Goal: Information Seeking & Learning: Learn about a topic

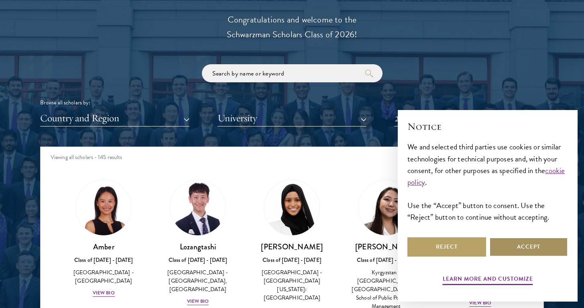
click at [523, 251] on button "Accept" at bounding box center [528, 246] width 79 height 19
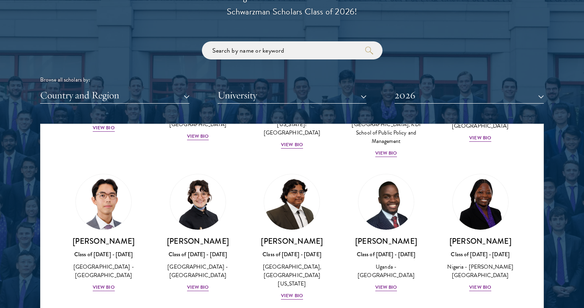
scroll to position [958, 0]
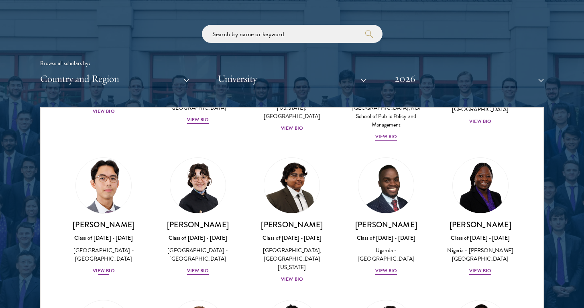
click at [111, 267] on div "View Bio" at bounding box center [104, 271] width 22 height 8
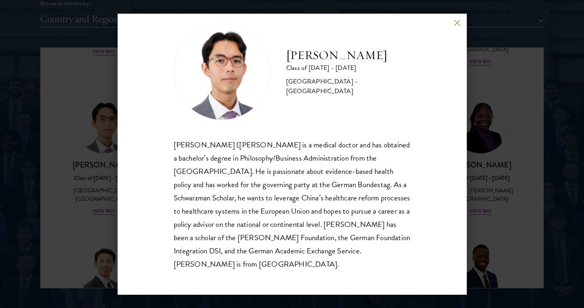
scroll to position [1073, 0]
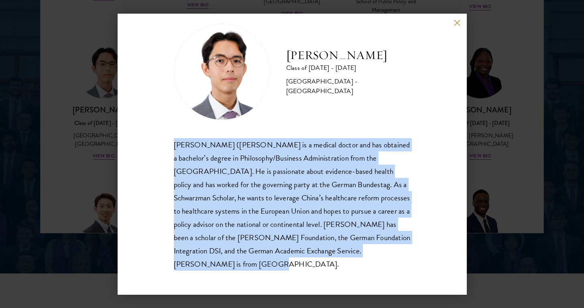
drag, startPoint x: 171, startPoint y: 142, endPoint x: 370, endPoint y: 261, distance: 232.2
click at [370, 261] on div "[PERSON_NAME] Class of [DATE] - [DATE] [GEOGRAPHIC_DATA] - [GEOGRAPHIC_DATA] [P…" at bounding box center [292, 154] width 349 height 281
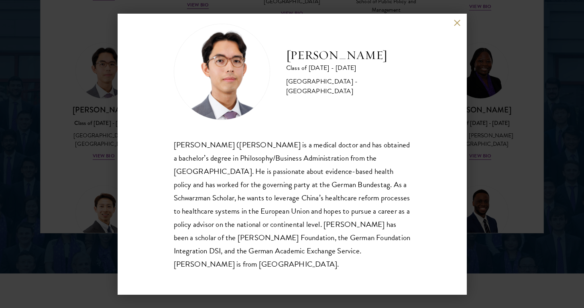
click at [527, 152] on div "[PERSON_NAME] Class of [DATE] - [DATE] [GEOGRAPHIC_DATA] - [GEOGRAPHIC_DATA] [P…" at bounding box center [292, 154] width 584 height 308
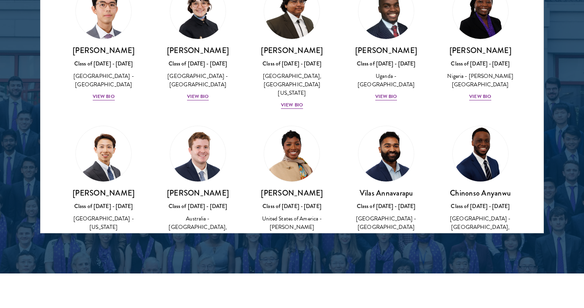
scroll to position [241, 0]
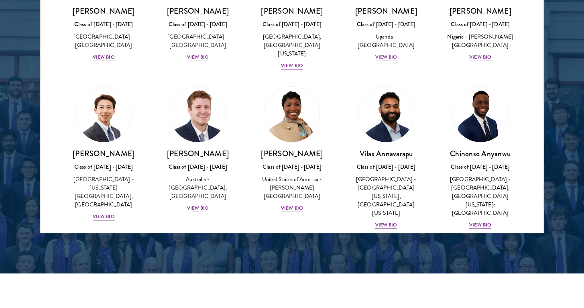
click at [196, 114] on img at bounding box center [197, 114] width 61 height 61
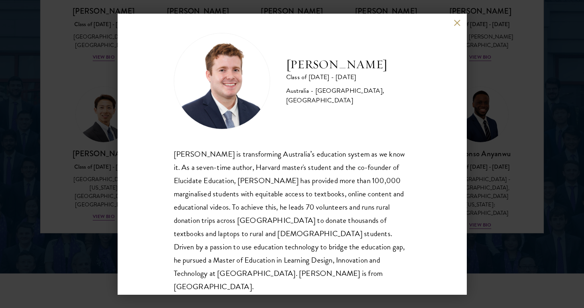
scroll to position [6, 0]
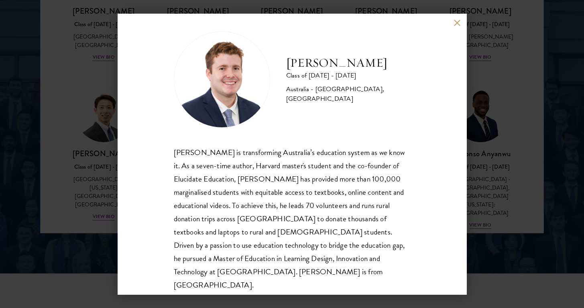
click at [496, 141] on div "[PERSON_NAME] Class of [DATE] - [DATE] [GEOGRAPHIC_DATA] - [GEOGRAPHIC_DATA], […" at bounding box center [292, 154] width 584 height 308
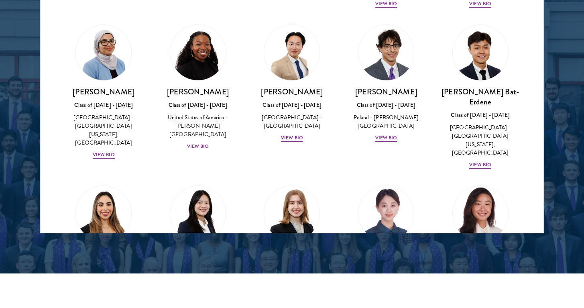
scroll to position [464, 0]
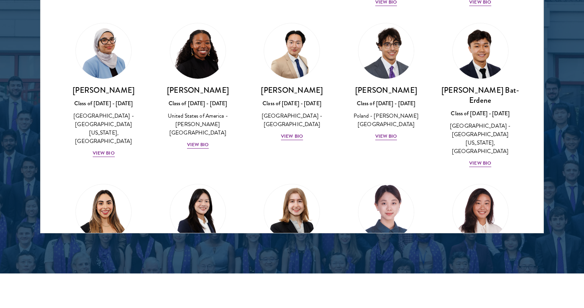
click at [388, 181] on img at bounding box center [386, 211] width 61 height 61
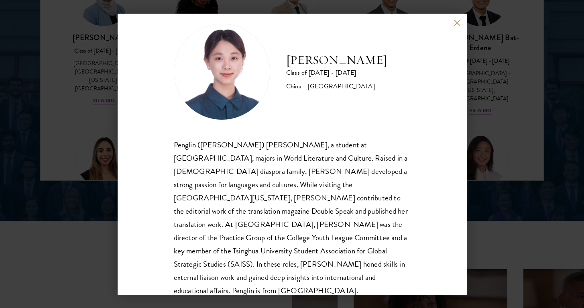
scroll to position [1129, 0]
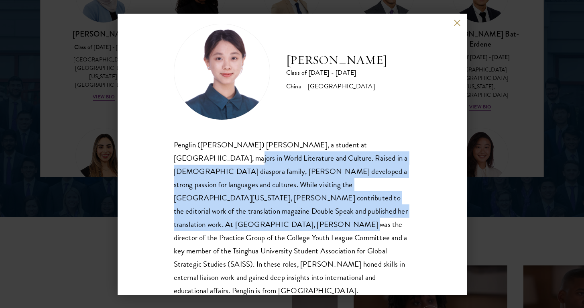
drag, startPoint x: 173, startPoint y: 152, endPoint x: 389, endPoint y: 207, distance: 223.0
click at [389, 207] on div "[PERSON_NAME] Class of [DATE] - [DATE] [GEOGRAPHIC_DATA] - [GEOGRAPHIC_DATA] Pe…" at bounding box center [292, 154] width 349 height 281
click at [415, 150] on div "[PERSON_NAME] Class of [DATE] - [DATE] [GEOGRAPHIC_DATA] - [GEOGRAPHIC_DATA] Pe…" at bounding box center [292, 154] width 349 height 281
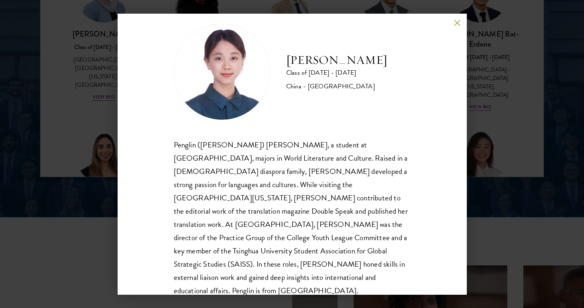
scroll to position [1131, 0]
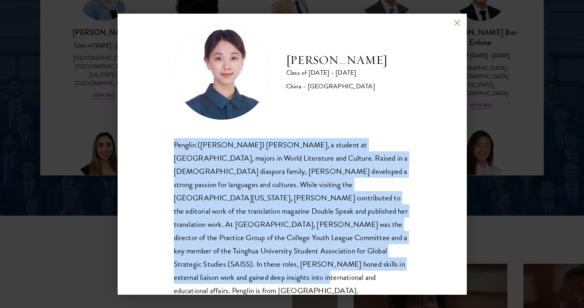
drag, startPoint x: 379, startPoint y: 266, endPoint x: 149, endPoint y: 145, distance: 259.6
click at [149, 145] on div "[PERSON_NAME] Class of [DATE] - [DATE] [GEOGRAPHIC_DATA] - [GEOGRAPHIC_DATA] Pe…" at bounding box center [292, 154] width 349 height 281
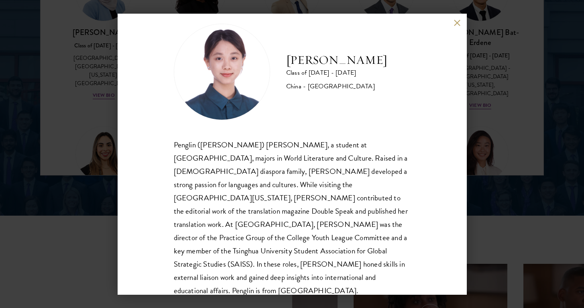
click at [491, 113] on div "[PERSON_NAME] Class of [DATE] - [DATE] [GEOGRAPHIC_DATA] - [GEOGRAPHIC_DATA] Pe…" at bounding box center [292, 154] width 584 height 308
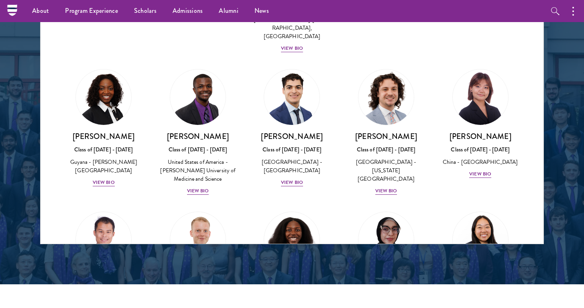
scroll to position [1450, 0]
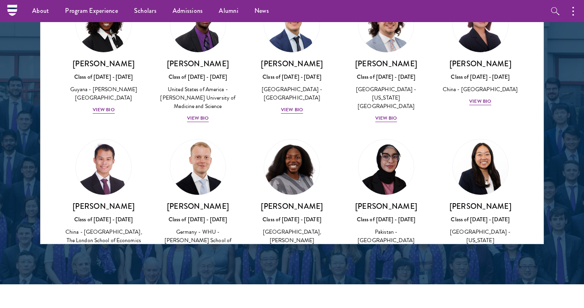
click at [204, 136] on img at bounding box center [197, 166] width 61 height 61
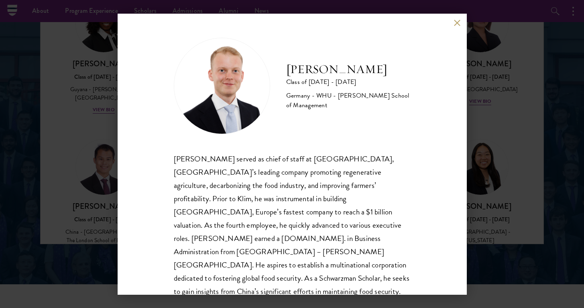
scroll to position [1100, 0]
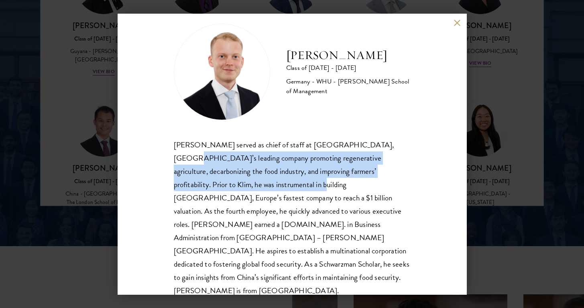
drag, startPoint x: 179, startPoint y: 148, endPoint x: 287, endPoint y: 179, distance: 112.2
click at [287, 179] on div "[PERSON_NAME] Class of [DATE] - [DATE] [GEOGRAPHIC_DATA] - [GEOGRAPHIC_DATA] - …" at bounding box center [292, 154] width 349 height 281
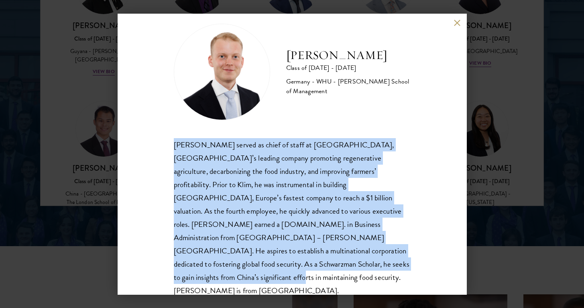
drag, startPoint x: 175, startPoint y: 145, endPoint x: 409, endPoint y: 261, distance: 262.0
click at [409, 261] on div "[PERSON_NAME] Class of [DATE] - [DATE] [GEOGRAPHIC_DATA] - [GEOGRAPHIC_DATA] - …" at bounding box center [292, 154] width 349 height 281
copy div "[PERSON_NAME] served as chief of staff at [GEOGRAPHIC_DATA], [GEOGRAPHIC_DATA]’…"
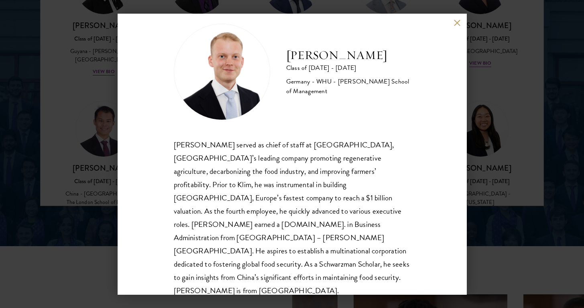
click at [489, 126] on div "[PERSON_NAME] Class of [DATE] - [DATE] [GEOGRAPHIC_DATA] - [GEOGRAPHIC_DATA] - …" at bounding box center [292, 154] width 584 height 308
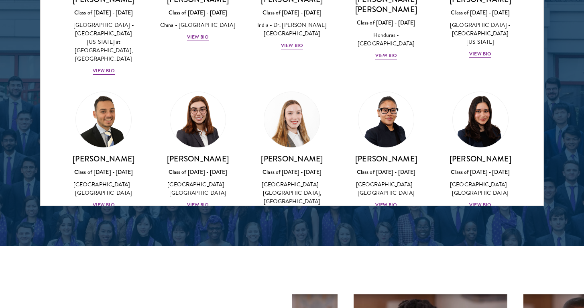
scroll to position [1792, 0]
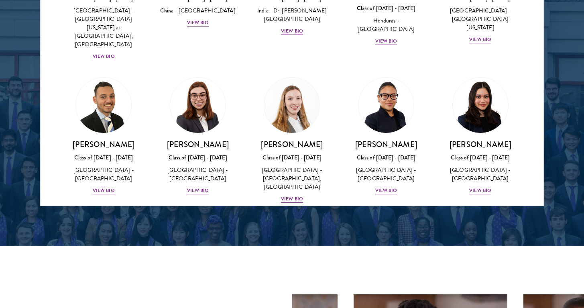
click at [193, 217] on img at bounding box center [197, 247] width 61 height 61
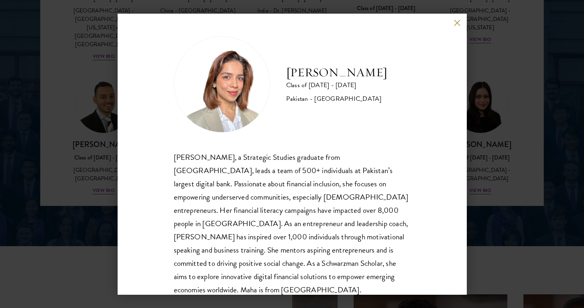
scroll to position [1286, 0]
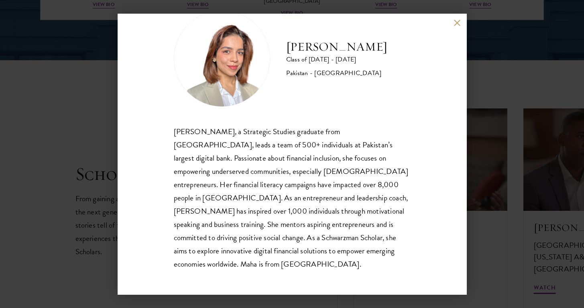
click at [525, 258] on div "[PERSON_NAME] Class of [DATE] - [DATE] Pakistan - [GEOGRAPHIC_DATA] [PERSON_NAM…" at bounding box center [292, 154] width 584 height 308
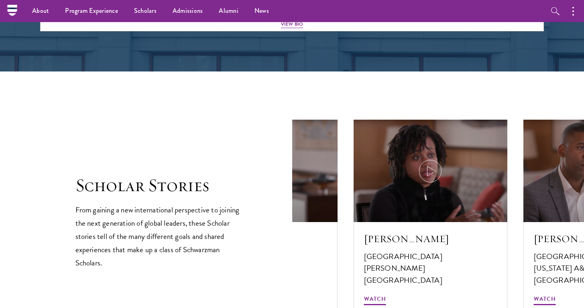
scroll to position [1048, 0]
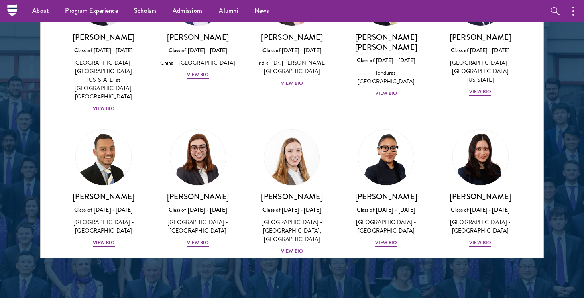
click at [371, 269] on img at bounding box center [386, 299] width 61 height 61
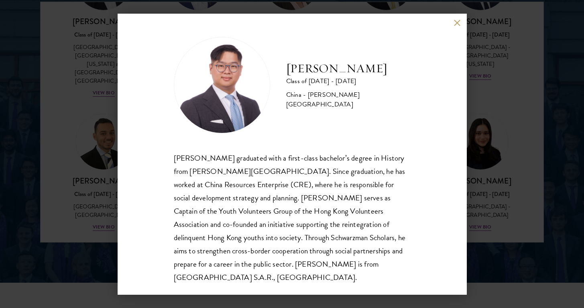
scroll to position [1067, 0]
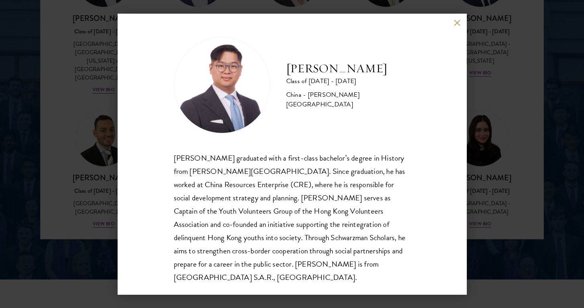
click at [575, 161] on div "[PERSON_NAME] Class of [DATE] - [DATE] [GEOGRAPHIC_DATA] - [PERSON_NAME][GEOGRA…" at bounding box center [292, 154] width 584 height 308
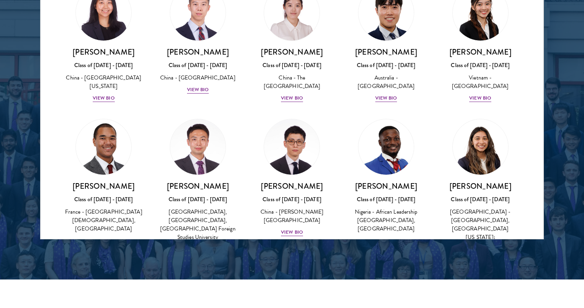
scroll to position [2354, 0]
